Goal: Information Seeking & Learning: Learn about a topic

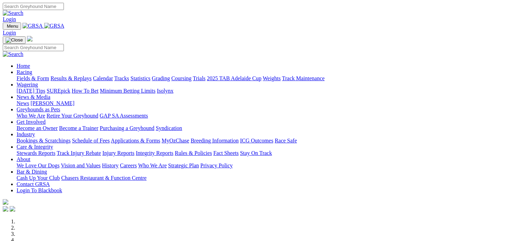
click at [32, 69] on link "Racing" at bounding box center [25, 72] width 16 height 6
click at [151, 75] on link "Statistics" at bounding box center [141, 78] width 20 height 6
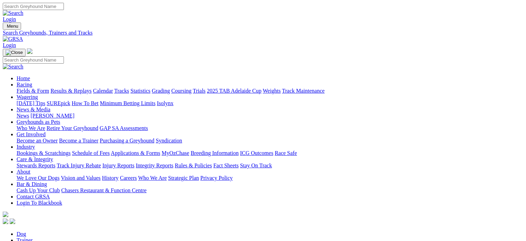
type input "elegant [PERSON_NAME]"
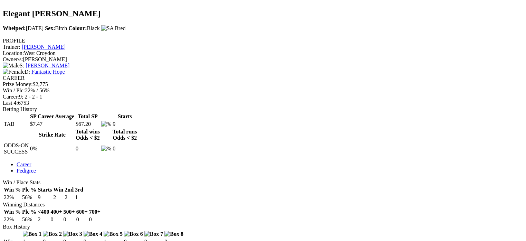
scroll to position [231, 0]
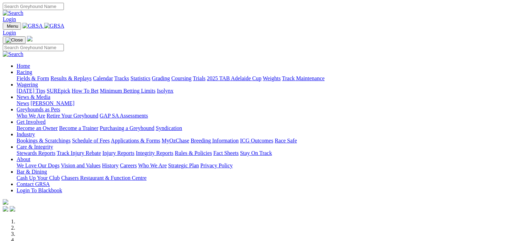
click at [28, 75] on link "Fields & Form" at bounding box center [33, 78] width 32 height 6
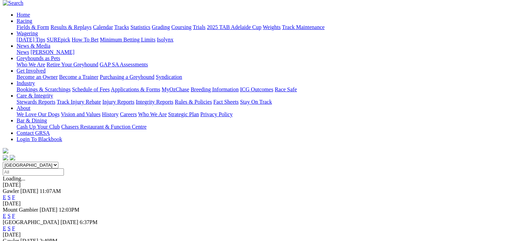
scroll to position [8, 0]
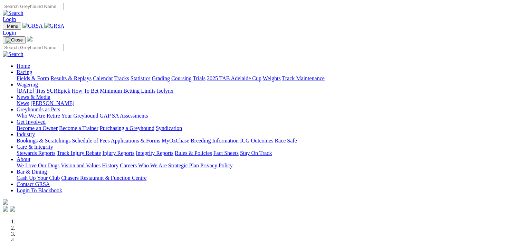
click at [22, 75] on link "Fields & Form" at bounding box center [33, 78] width 32 height 6
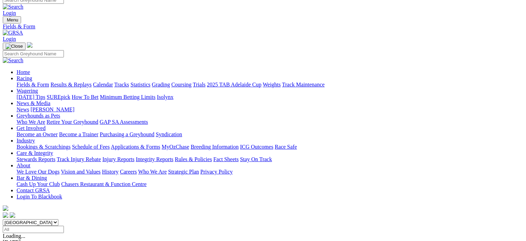
scroll to position [3, 0]
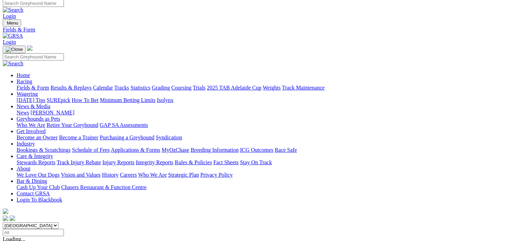
click at [151, 85] on link "Statistics" at bounding box center [141, 88] width 20 height 6
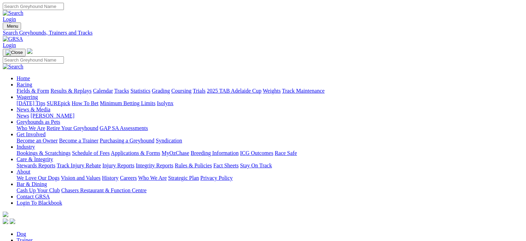
type input "cerise"
drag, startPoint x: 63, startPoint y: 121, endPoint x: 47, endPoint y: 121, distance: 16.2
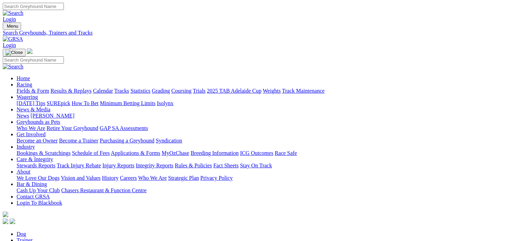
type input "victa krev"
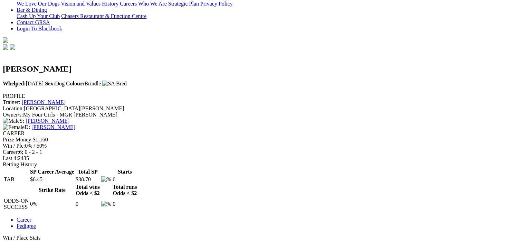
scroll to position [176, 0]
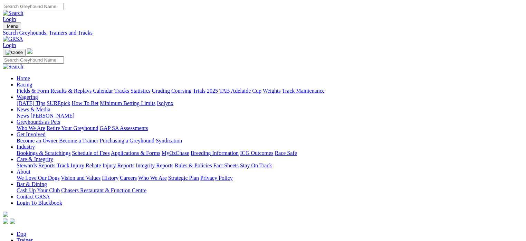
drag, startPoint x: 68, startPoint y: 119, endPoint x: 48, endPoint y: 123, distance: 20.5
type input "taz maniac"
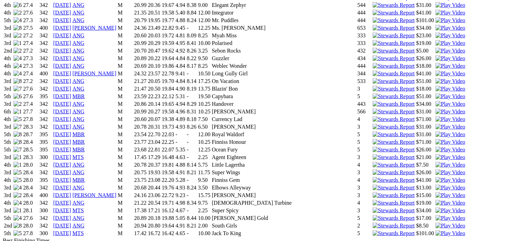
scroll to position [734, 0]
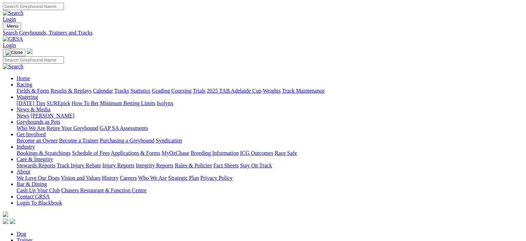
drag, startPoint x: 75, startPoint y: 118, endPoint x: 48, endPoint y: 118, distance: 26.9
type input "[PERSON_NAME]"
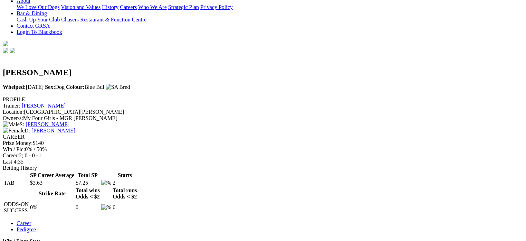
scroll to position [172, 0]
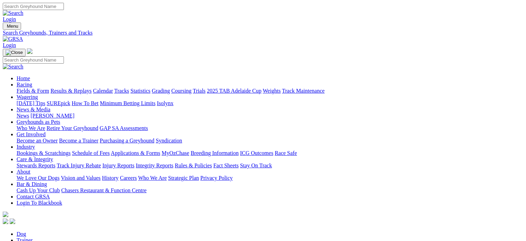
drag, startPoint x: 78, startPoint y: 117, endPoint x: 47, endPoint y: 121, distance: 31.0
type input "weblec astra"
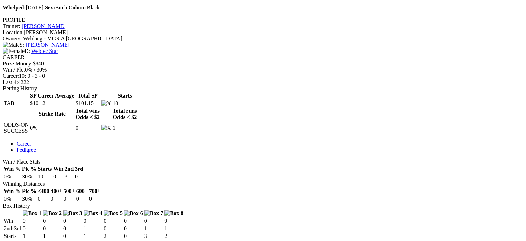
scroll to position [254, 0]
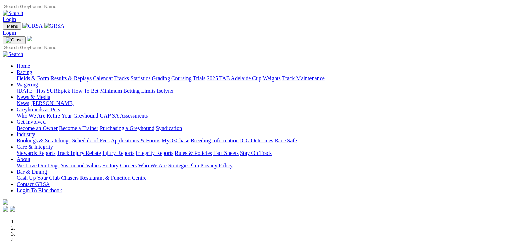
click at [30, 75] on link "Fields & Form" at bounding box center [33, 78] width 32 height 6
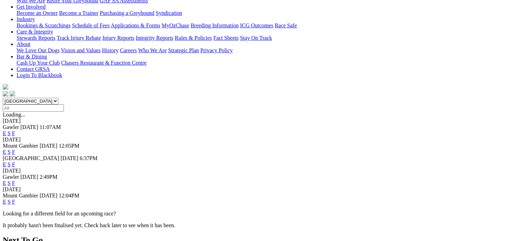
scroll to position [128, 0]
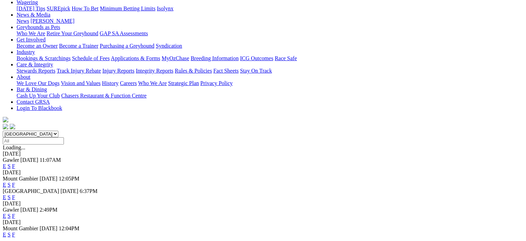
scroll to position [98, 0]
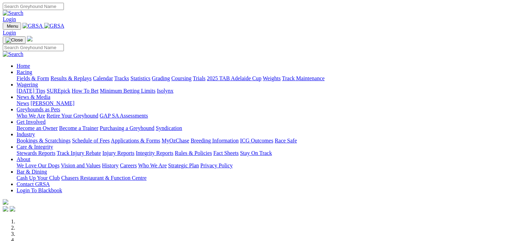
click at [32, 69] on link "Racing" at bounding box center [25, 72] width 16 height 6
click at [21, 75] on link "Fields & Form" at bounding box center [33, 78] width 32 height 6
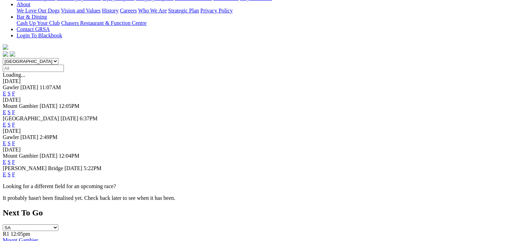
scroll to position [170, 0]
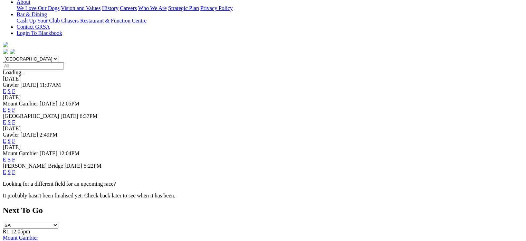
click at [6, 169] on link "E" at bounding box center [4, 172] width 3 height 6
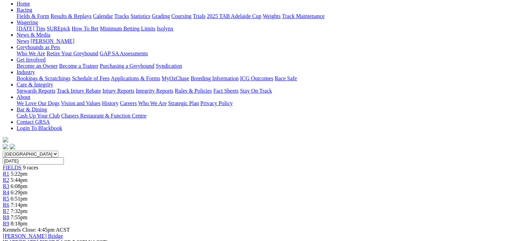
scroll to position [77, 0]
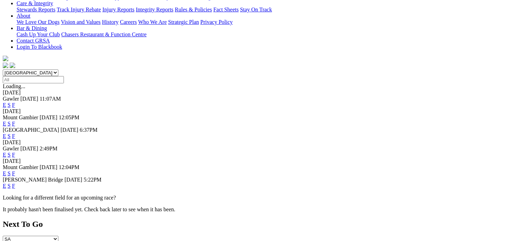
scroll to position [164, 0]
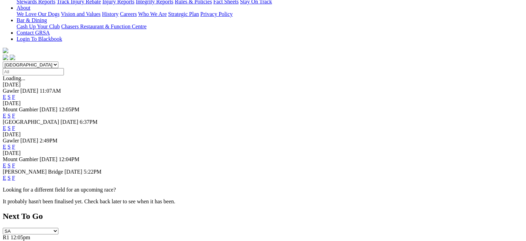
click at [15, 175] on link "F" at bounding box center [13, 178] width 3 height 6
